Goal: Task Accomplishment & Management: Manage account settings

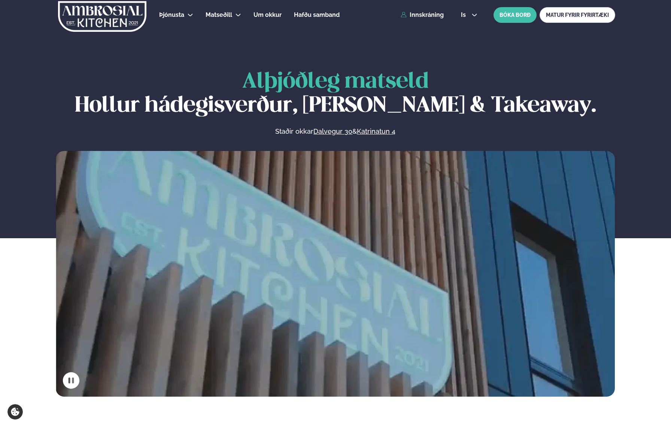
click at [433, 19] on div "Þjónusta Hádegismatur fyrir fyrirtæki Fyrirtækja veitingar Einkapartý Matseðill…" at bounding box center [336, 15] width 604 height 30
click at [424, 17] on link "Innskráning" at bounding box center [422, 15] width 43 height 7
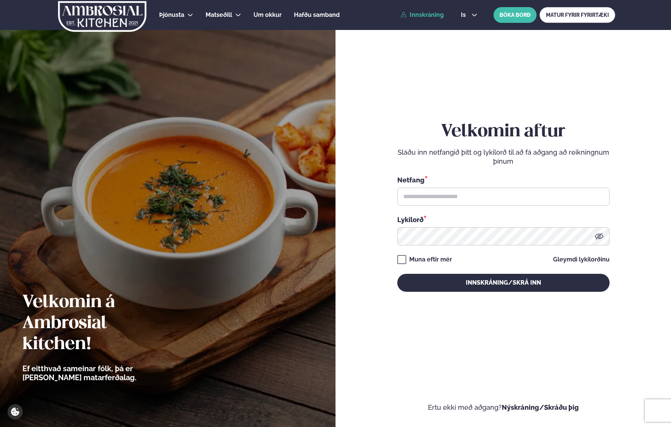
click at [454, 212] on div "Netfang * Lykilorð *" at bounding box center [503, 210] width 212 height 70
click at [454, 199] on input "text" at bounding box center [503, 197] width 212 height 18
type input "**********"
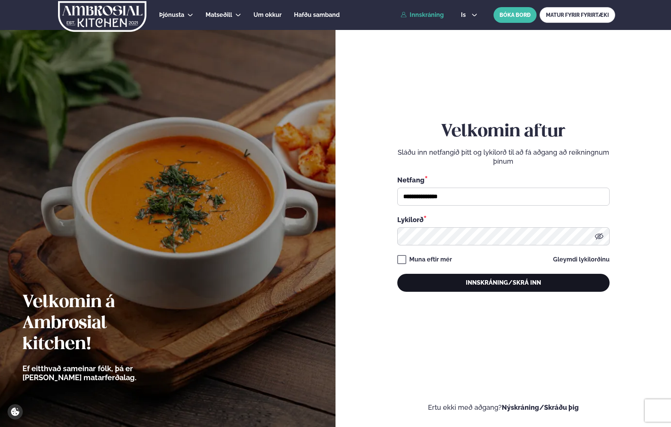
click at [468, 281] on button "Innskráning/Skrá inn" at bounding box center [503, 283] width 212 height 18
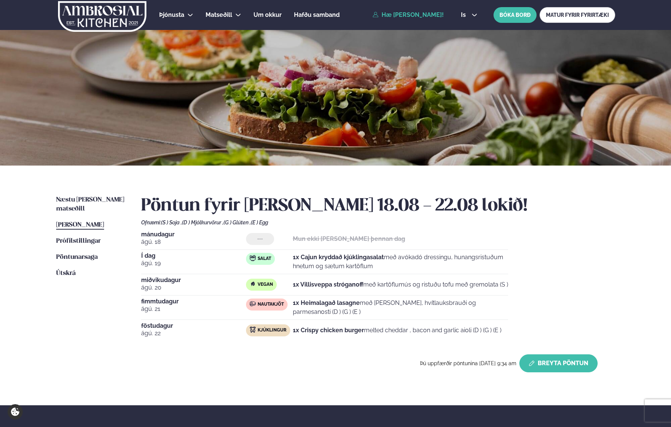
click at [559, 364] on button "Breyta Pöntun" at bounding box center [558, 363] width 78 height 18
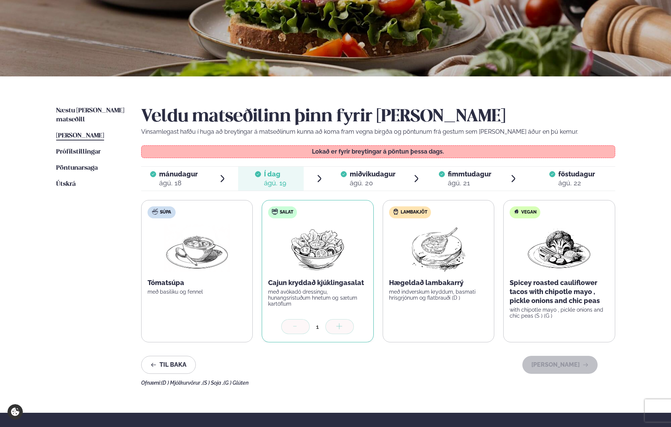
scroll to position [137, 0]
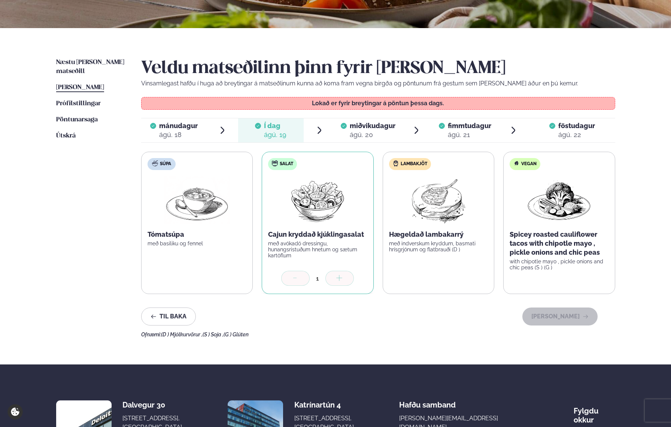
click at [381, 133] on div "ágú. 20" at bounding box center [373, 134] width 46 height 9
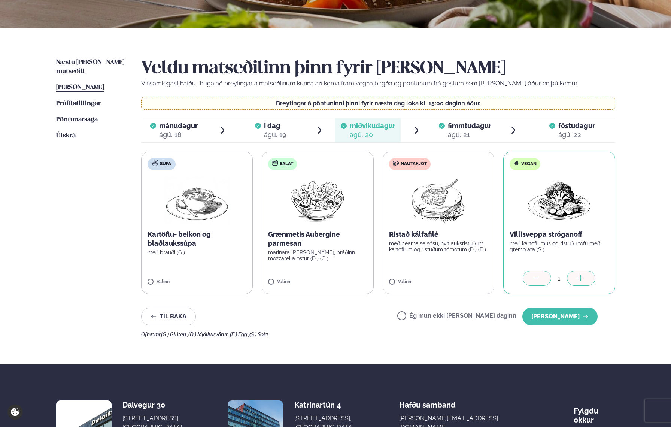
click at [433, 253] on label "Nautakjöt Ristað kálfafilé með bearnaise sósu, hvítlauksristuðum kartöflum og r…" at bounding box center [439, 223] width 112 height 142
click at [536, 280] on icon at bounding box center [536, 278] width 7 height 7
click at [564, 315] on button "[PERSON_NAME]" at bounding box center [559, 316] width 75 height 18
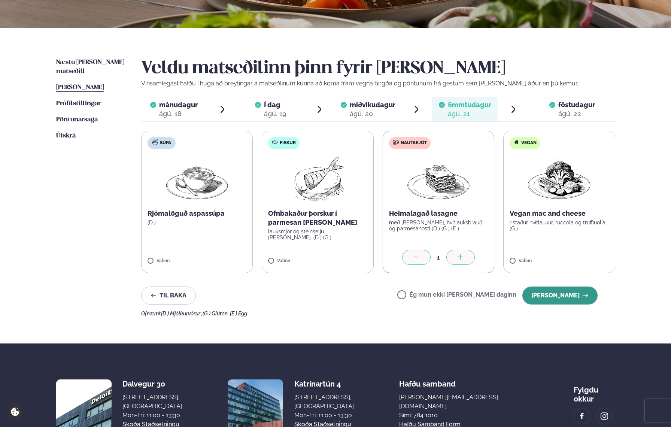
click at [555, 303] on button "[PERSON_NAME]" at bounding box center [559, 295] width 75 height 18
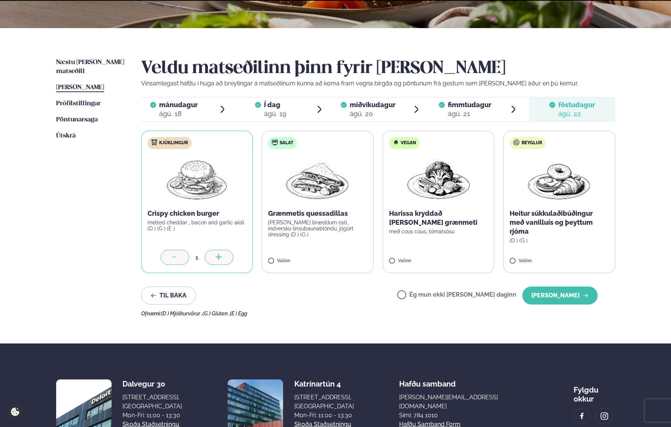
click at [555, 303] on button "[PERSON_NAME]" at bounding box center [559, 295] width 75 height 18
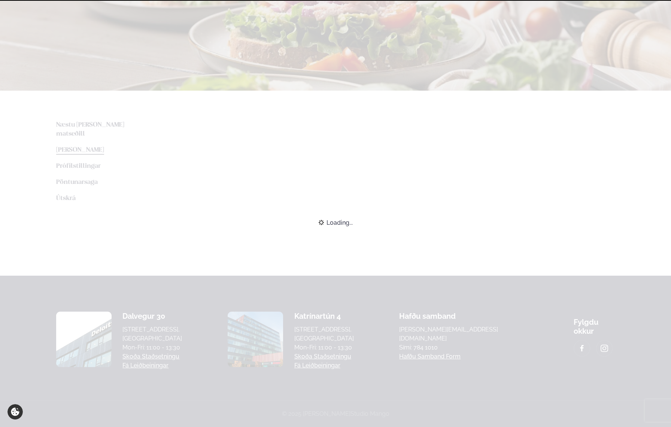
scroll to position [133, 0]
